Goal: Task Accomplishment & Management: Use online tool/utility

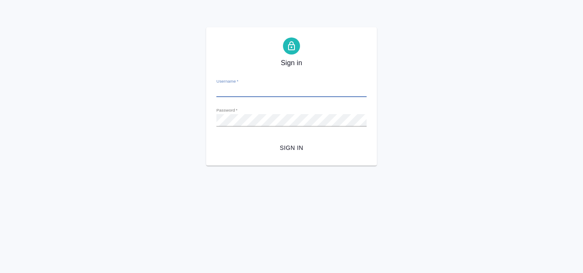
type input "[PERSON_NAME][EMAIL_ADDRESS][DOMAIN_NAME]"
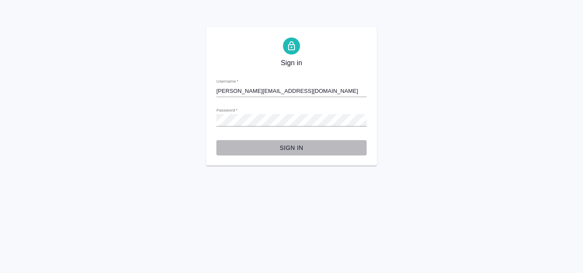
click at [284, 148] on span "Sign in" at bounding box center [291, 148] width 137 height 11
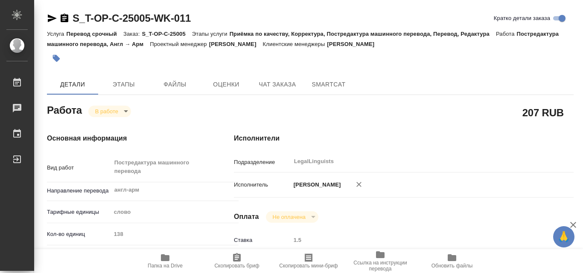
type textarea "x"
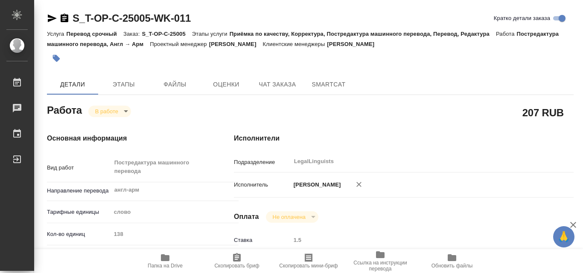
type textarea "x"
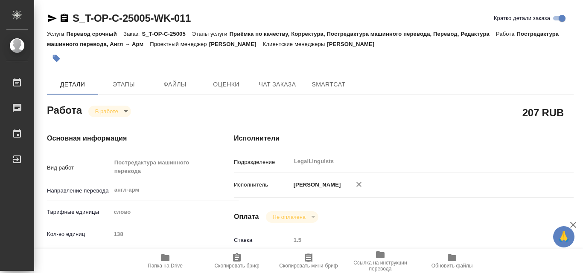
type textarea "x"
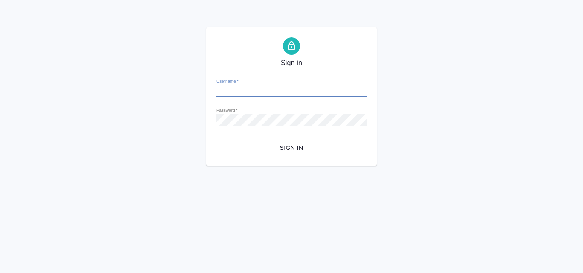
type input "[PERSON_NAME][EMAIL_ADDRESS][DOMAIN_NAME]"
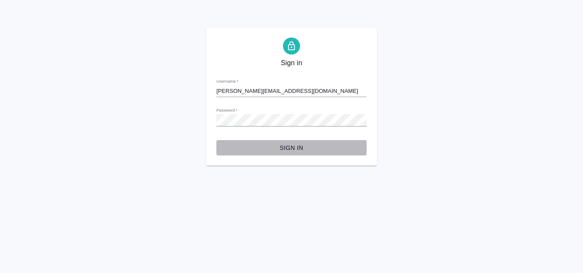
click at [286, 147] on span "Sign in" at bounding box center [291, 148] width 137 height 11
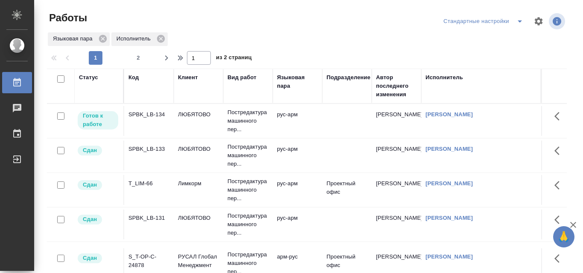
click at [397, 115] on td "[PERSON_NAME]" at bounding box center [396, 121] width 49 height 30
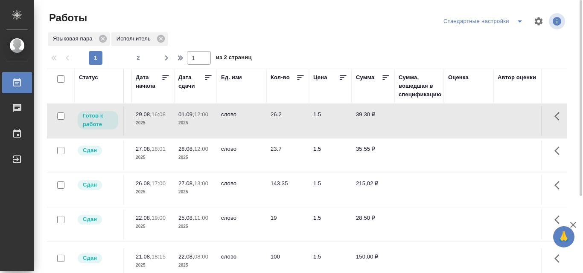
scroll to position [0, 410]
